Goal: Find specific page/section: Find specific page/section

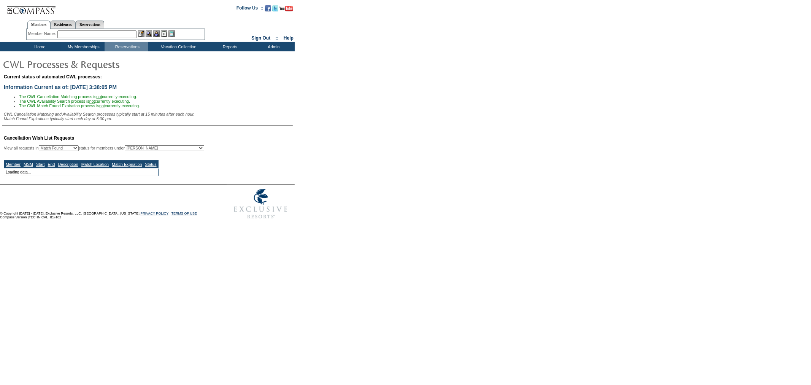
select select "50"
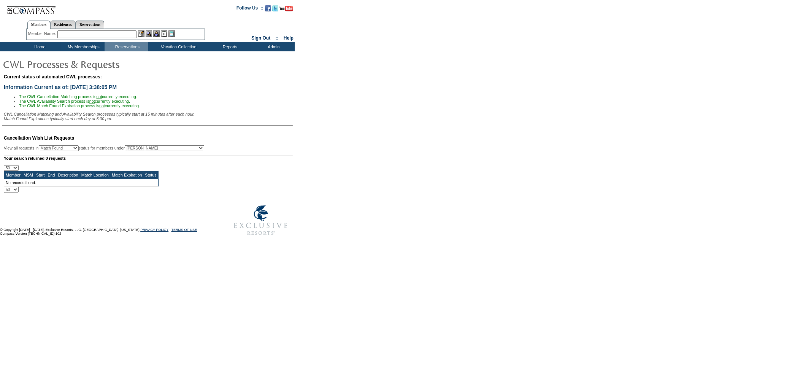
click at [36, 46] on td "Home" at bounding box center [39, 47] width 44 height 10
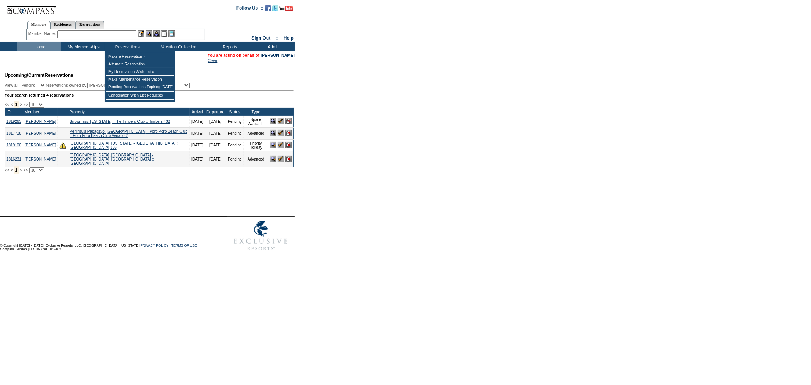
click at [120, 36] on input "text" at bounding box center [96, 34] width 79 height 8
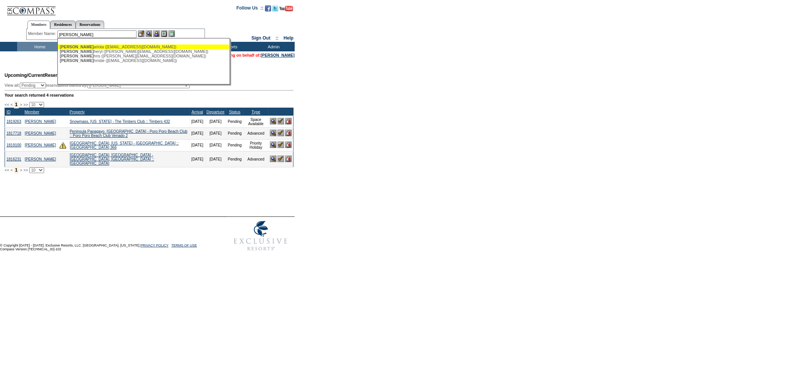
click at [96, 47] on div "[PERSON_NAME] ([EMAIL_ADDRESS][DOMAIN_NAME])" at bounding box center [143, 47] width 167 height 5
type input "[PERSON_NAME] ([EMAIL_ADDRESS][DOMAIN_NAME])"
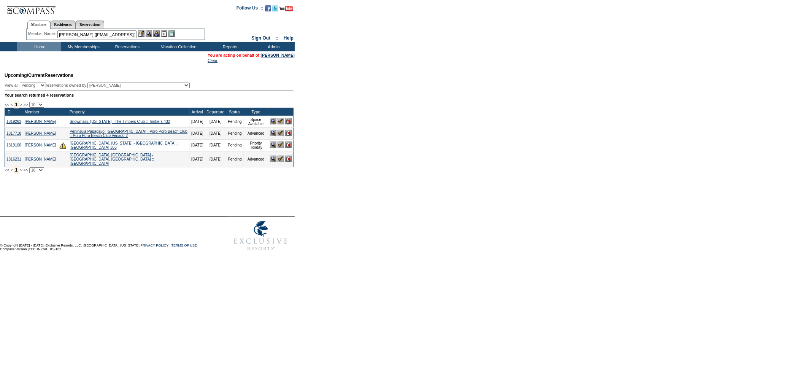
click at [157, 29] on div "Member Name: [PERSON_NAME] ([EMAIL_ADDRESS][DOMAIN_NAME]) [PERSON_NAME] ([EMAIL…" at bounding box center [115, 34] width 179 height 11
click at [157, 33] on img at bounding box center [156, 33] width 6 height 6
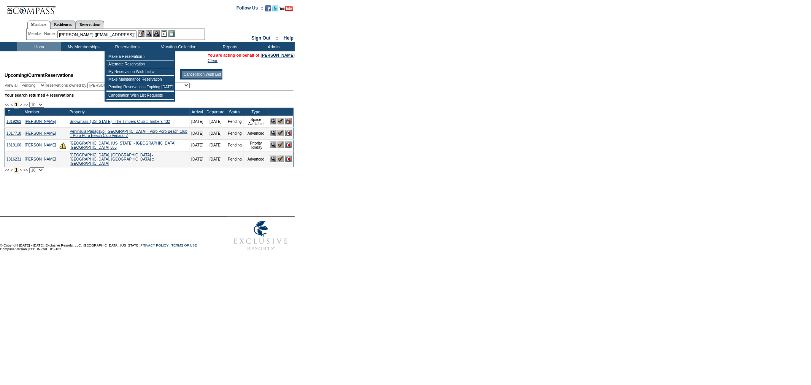
click at [196, 77] on td "Cancellation Wish List" at bounding box center [202, 74] width 40 height 7
